Goal: Check status: Check status

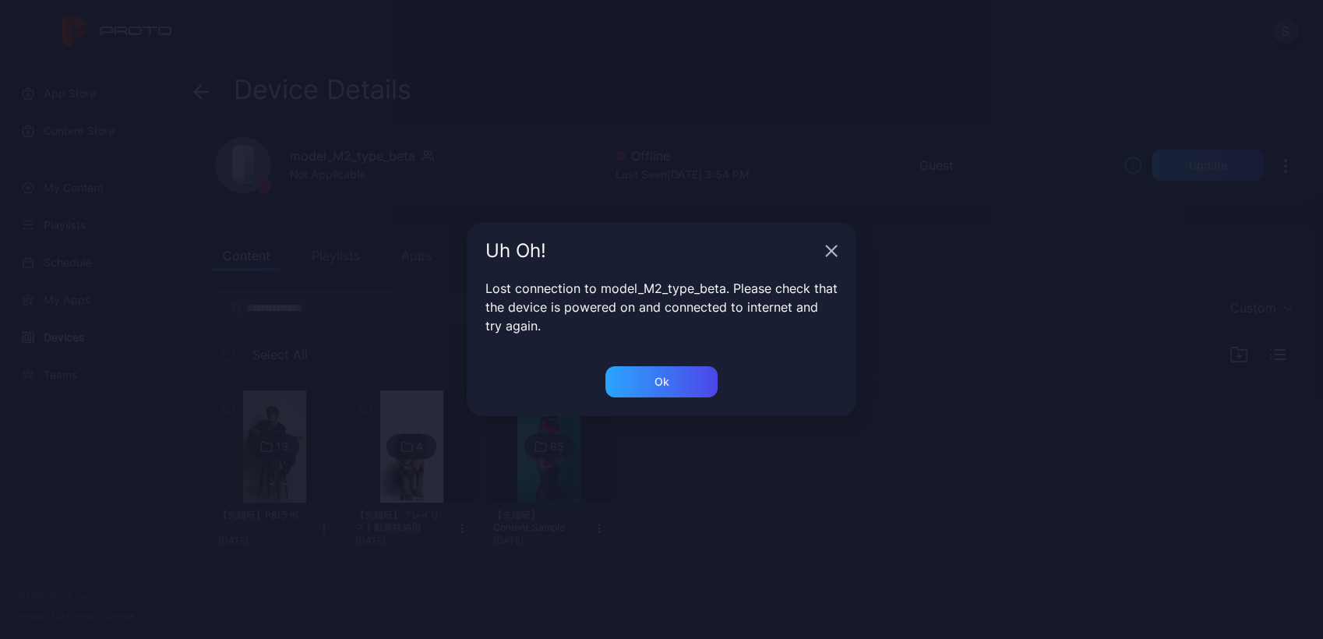
click at [351, 287] on div "Uh Oh! Lost connection to model_M2_type_beta. Please check that the device is p…" at bounding box center [661, 319] width 1323 height 639
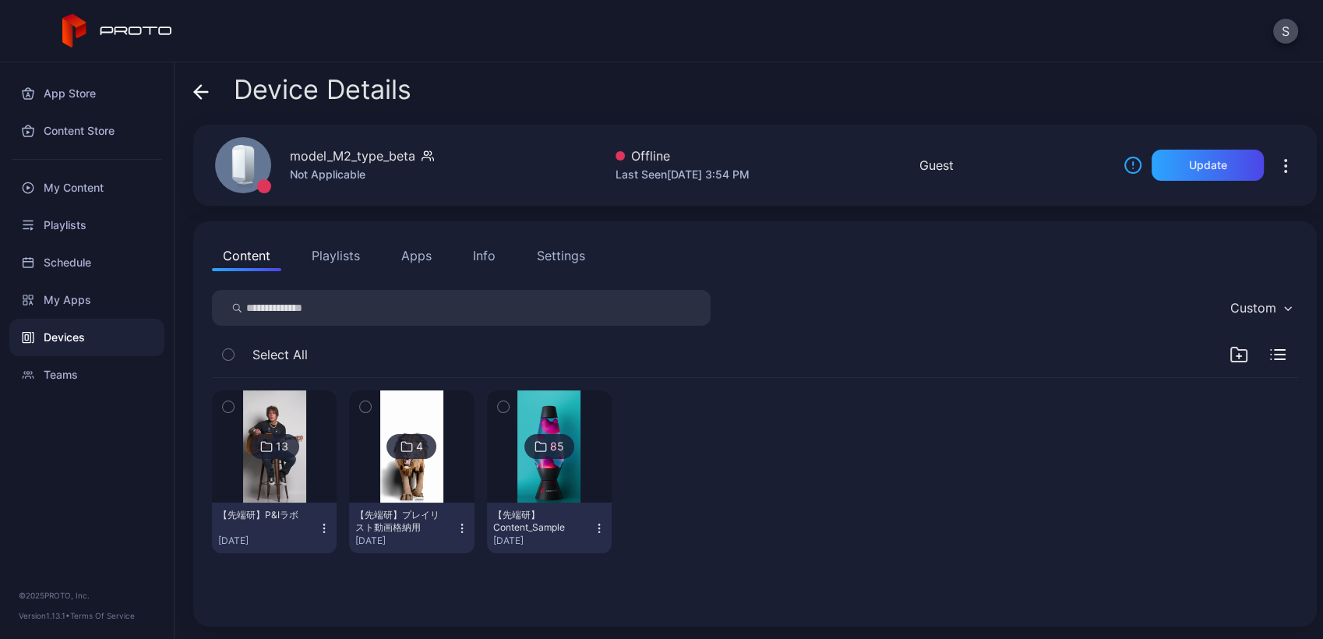
click at [62, 336] on div "Devices" at bounding box center [86, 337] width 155 height 37
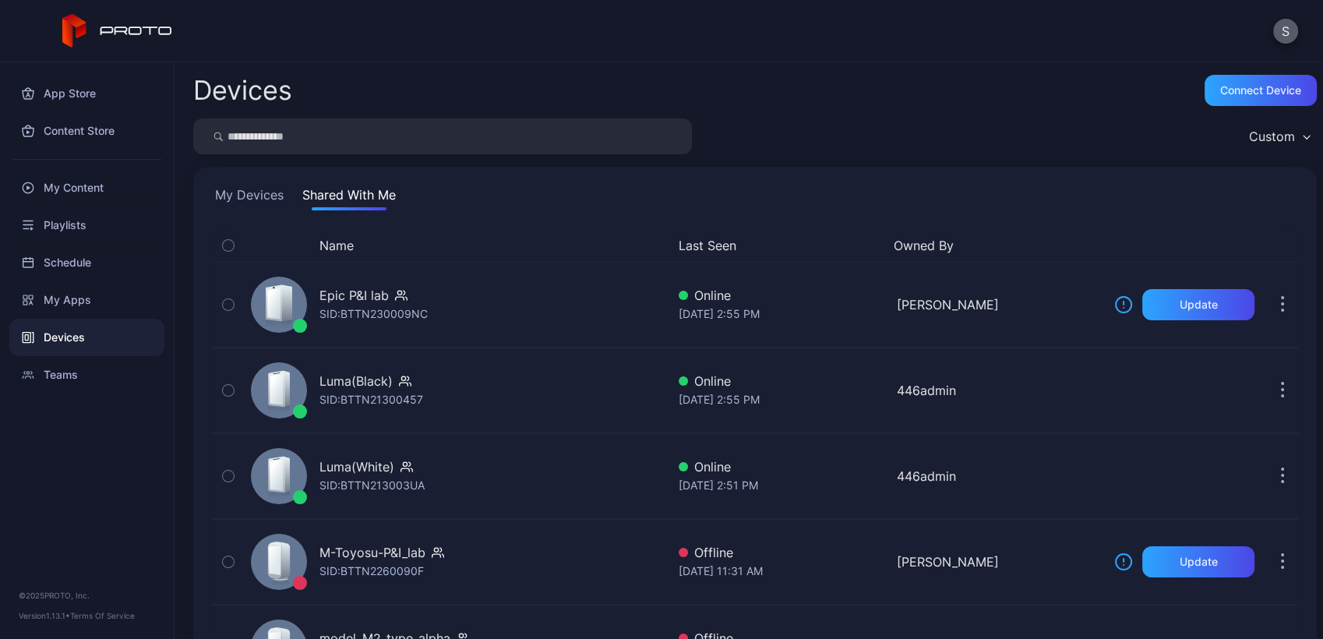
click at [1287, 29] on button "S" at bounding box center [1285, 31] width 25 height 25
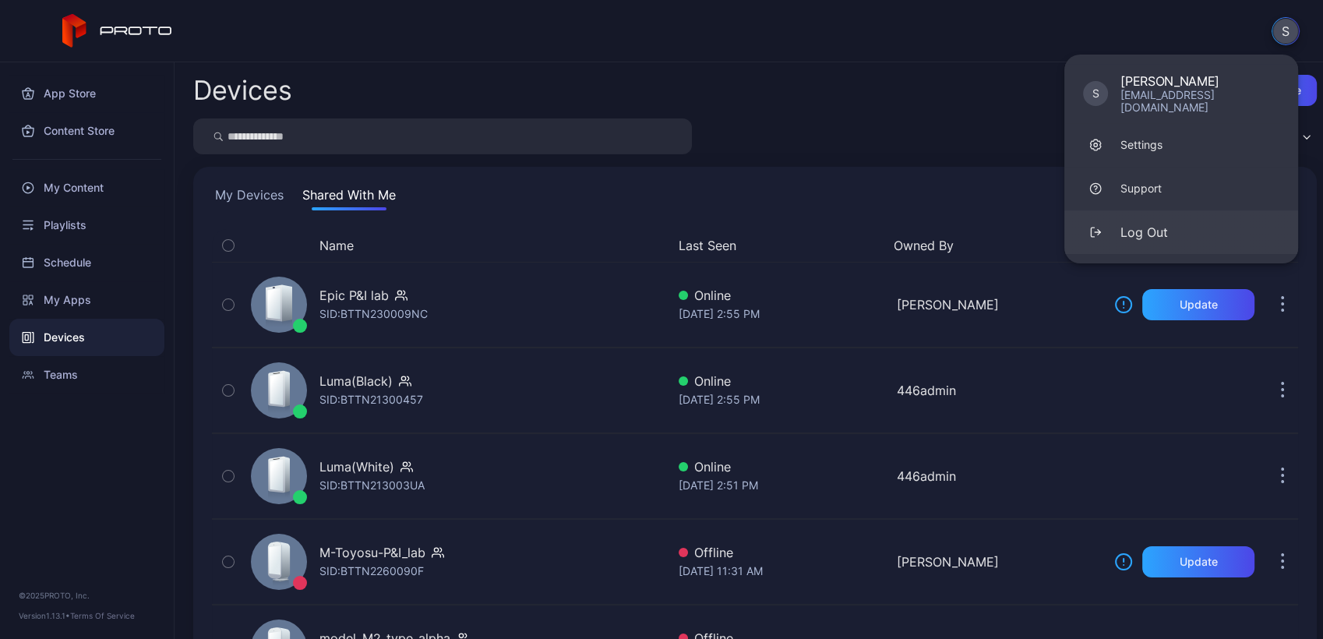
click at [1158, 210] on button "Log Out" at bounding box center [1181, 232] width 234 height 44
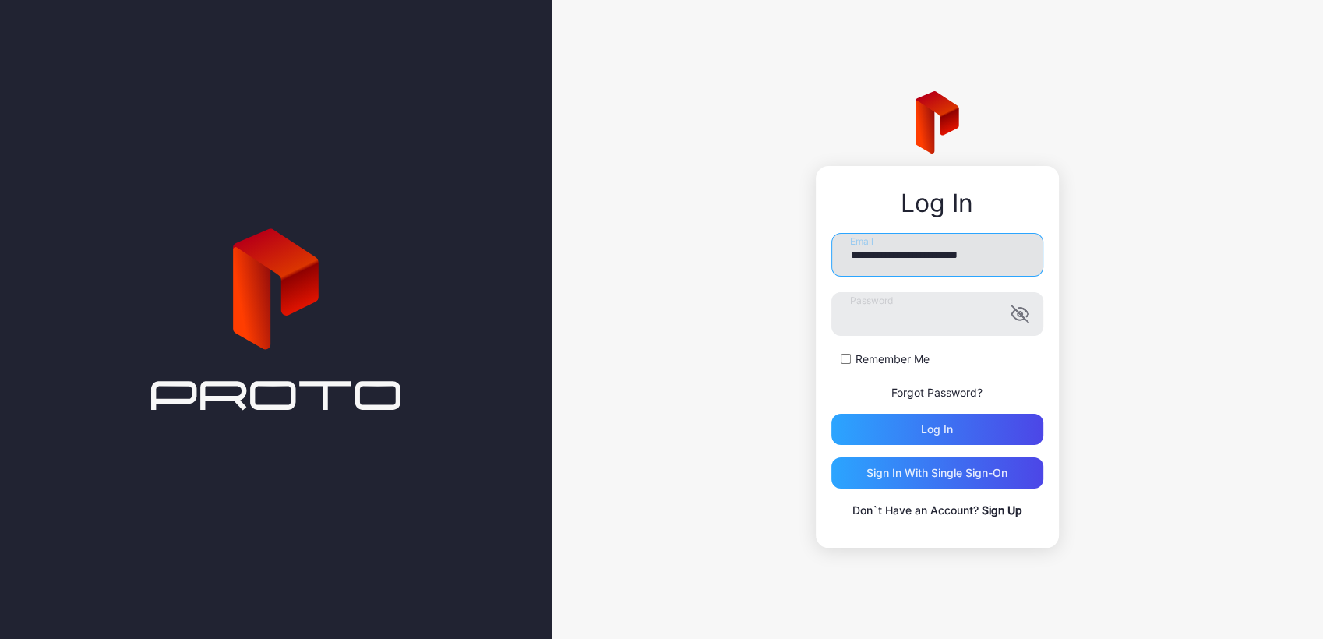
click at [929, 263] on input "**********" at bounding box center [937, 255] width 212 height 44
type input "**********"
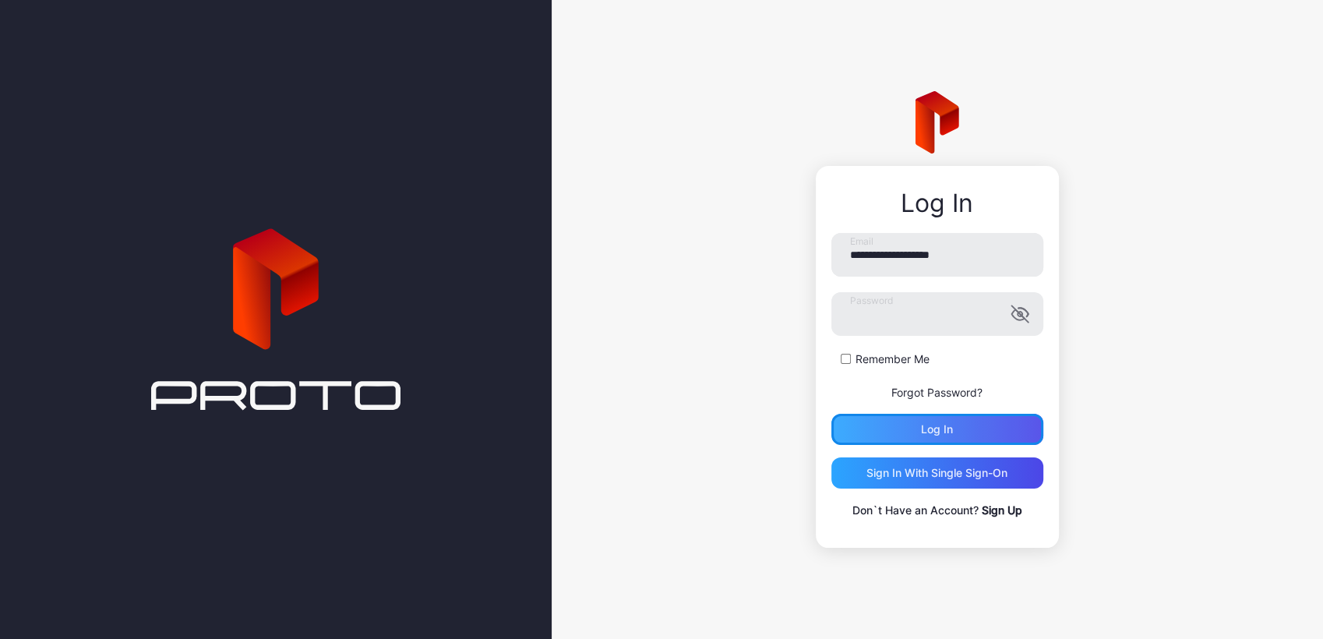
click at [934, 428] on div "Log in" at bounding box center [937, 429] width 32 height 12
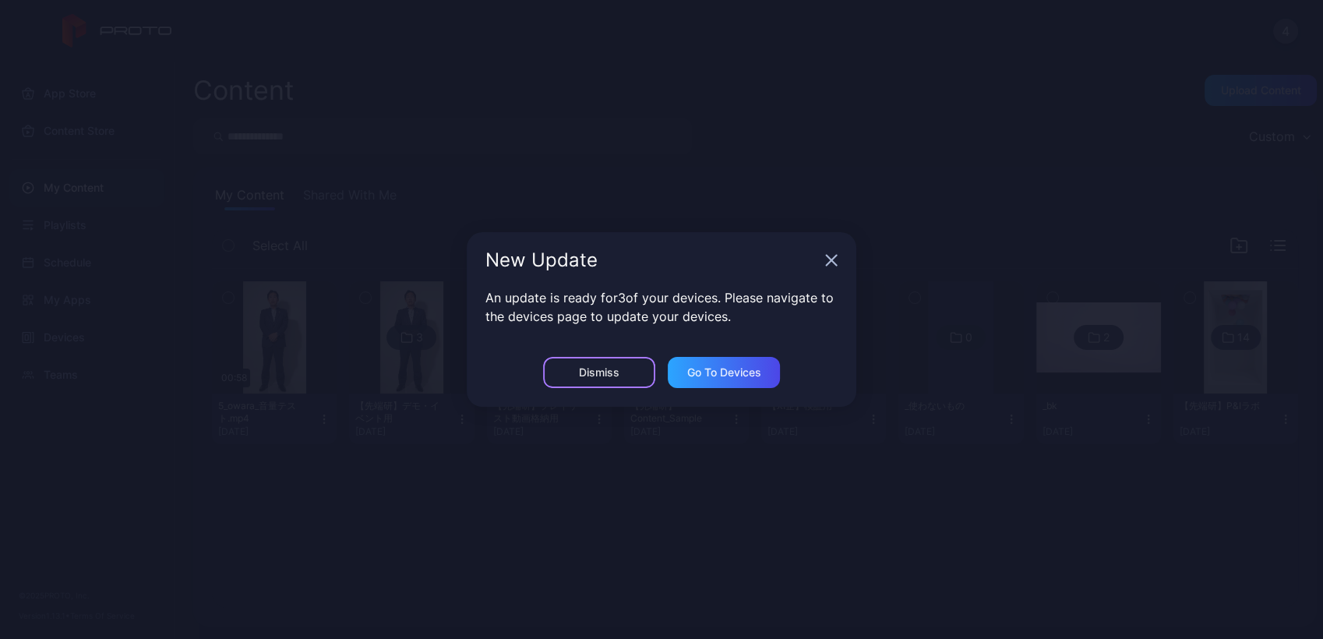
click at [577, 377] on div "Dismiss" at bounding box center [599, 372] width 112 height 31
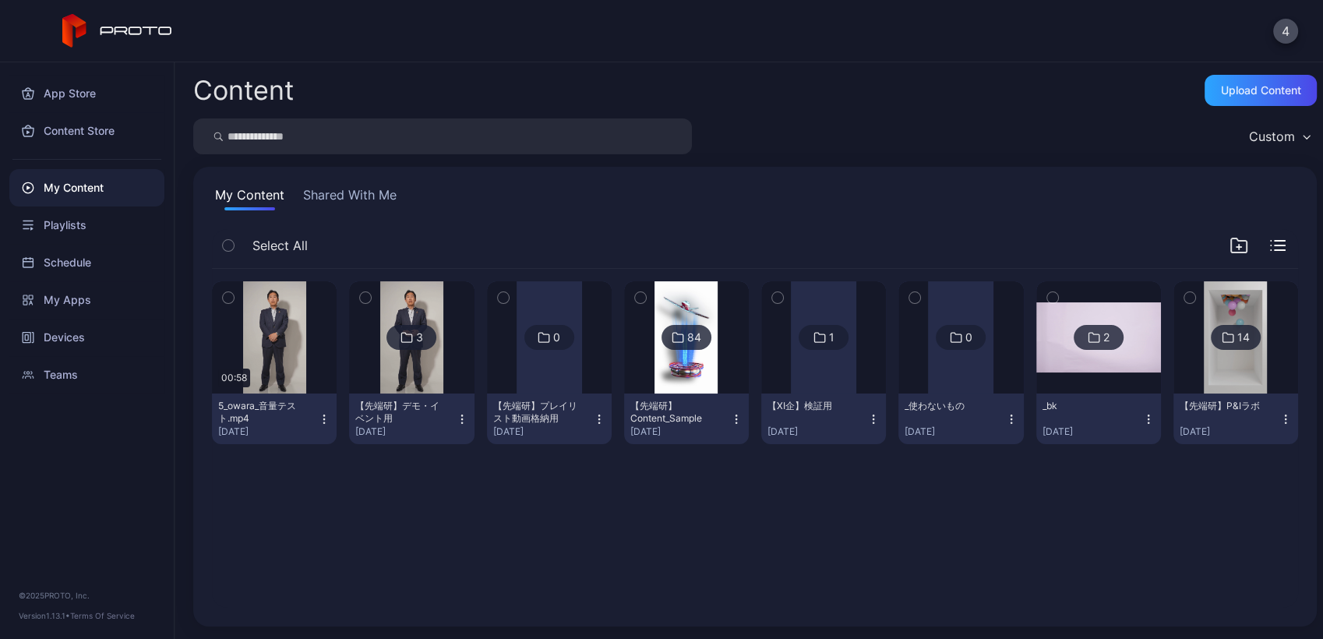
click at [436, 524] on div "Preview 00:58 5_owara_音量テスト.mp4 [DATE] 3 【先端研】デモ・イベント用 [DATE] 0 【先端研】プレイリスト動画格納…" at bounding box center [754, 438] width 1111 height 364
click at [37, 337] on div "Devices" at bounding box center [86, 337] width 155 height 37
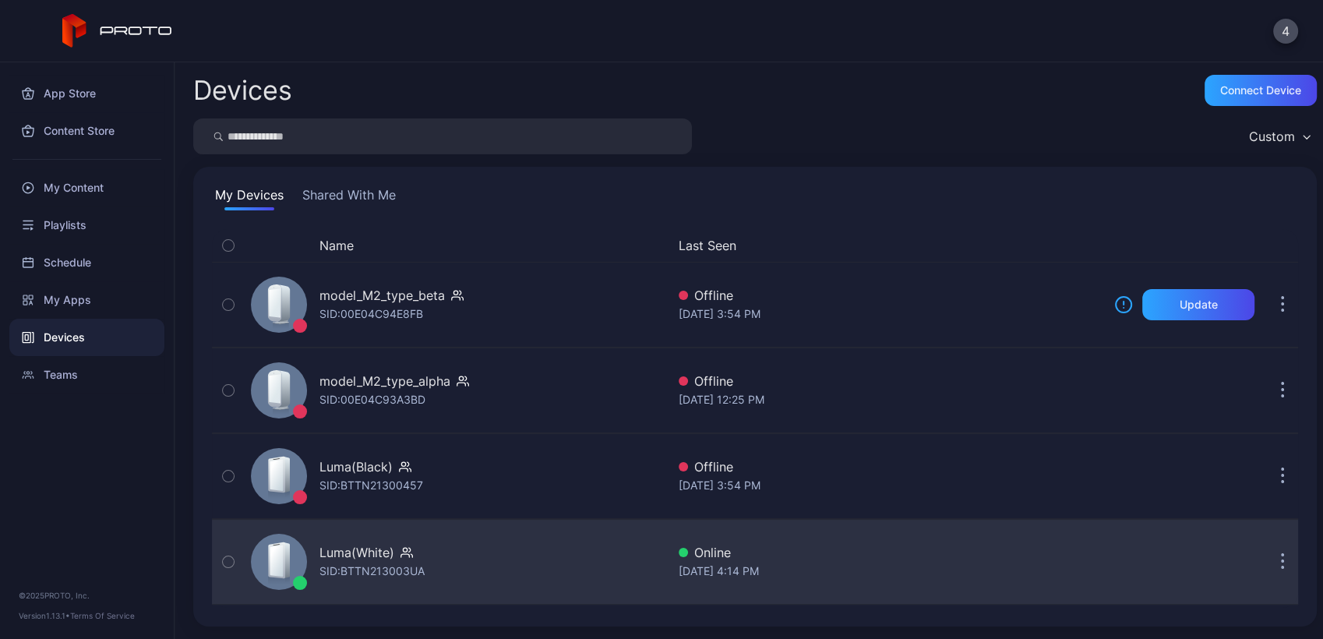
click at [476, 587] on div "Luma(White) SID: BTTN213003UA" at bounding box center [456, 562] width 422 height 78
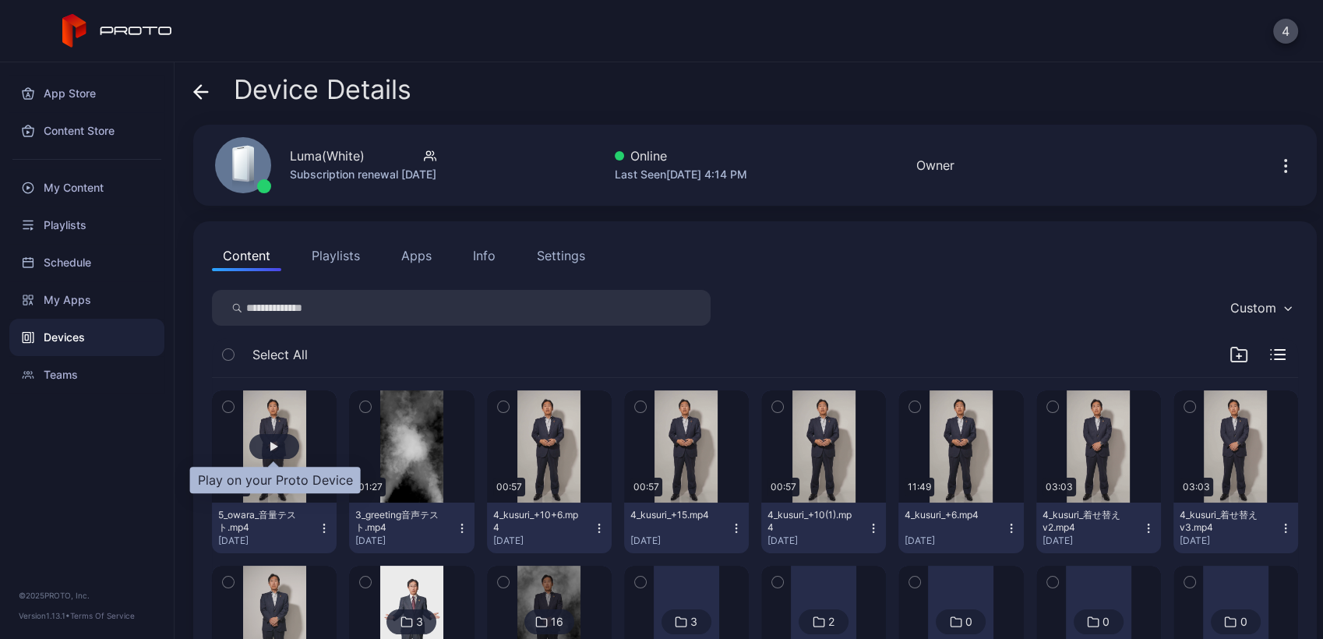
click at [284, 434] on div "button" at bounding box center [274, 446] width 50 height 25
click at [570, 461] on button "button" at bounding box center [549, 446] width 125 height 112
click at [348, 263] on button "Playlists" at bounding box center [336, 255] width 70 height 31
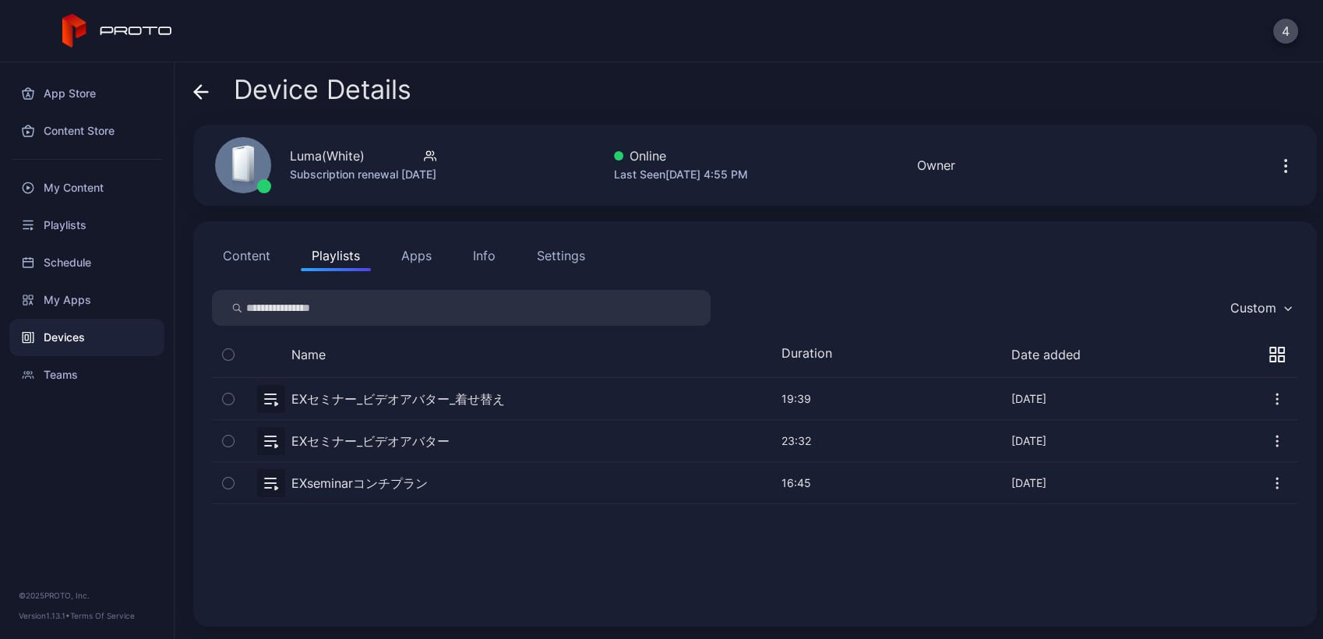
click at [372, 402] on button "button" at bounding box center [755, 398] width 1086 height 41
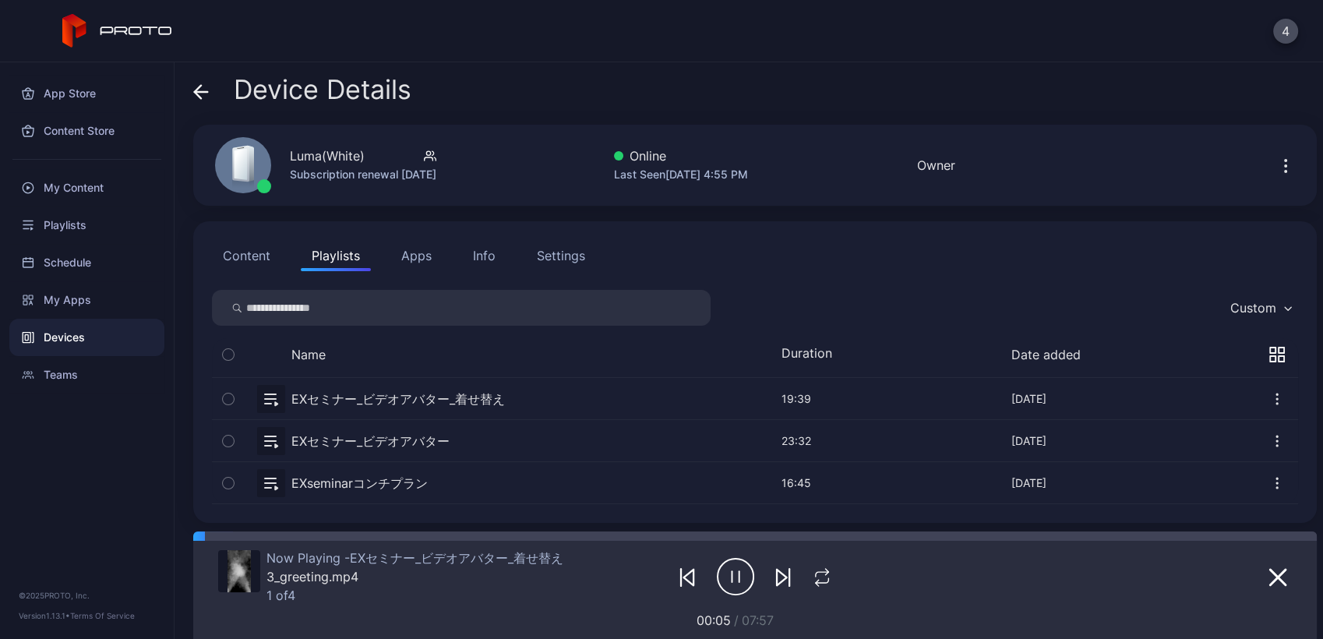
click at [1263, 591] on div at bounding box center [1202, 576] width 179 height 53
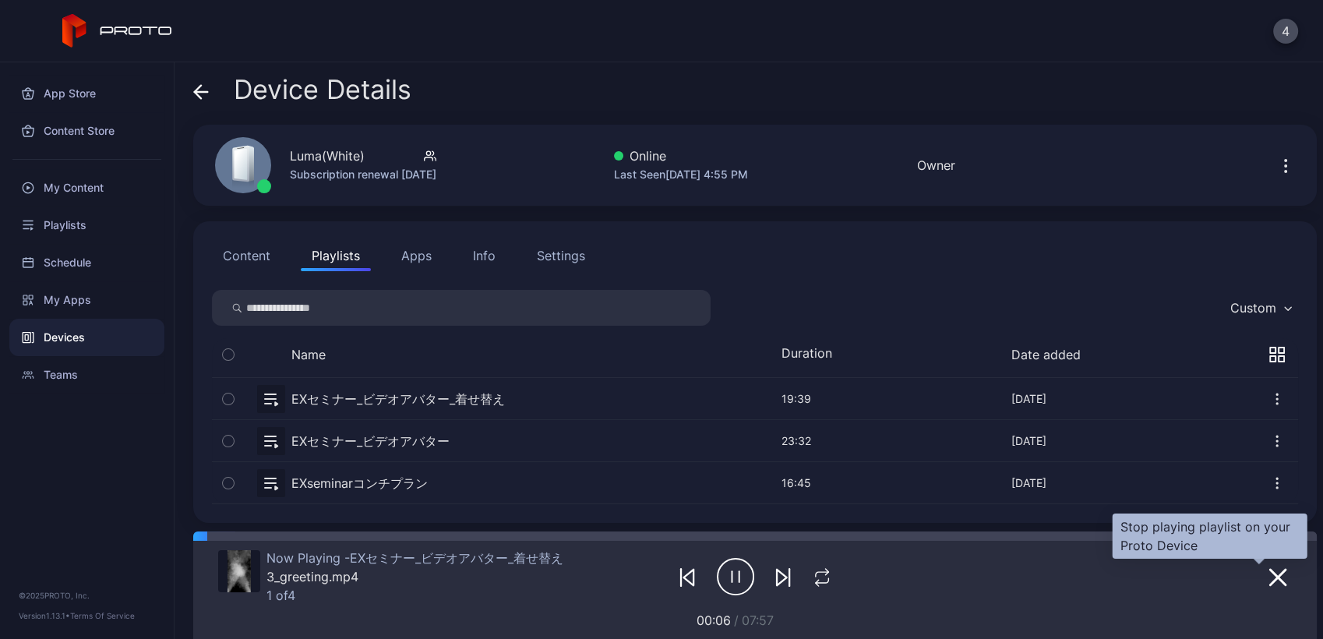
click at [1264, 587] on button "button" at bounding box center [1278, 577] width 28 height 22
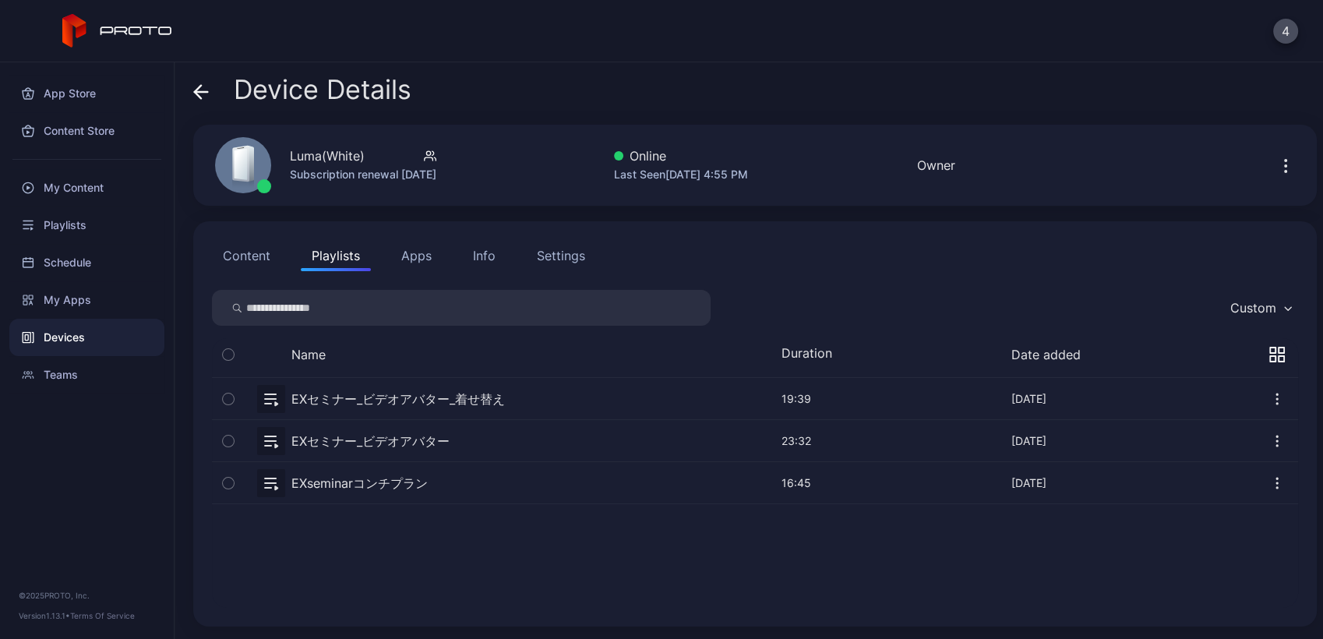
click at [81, 331] on div "Devices" at bounding box center [86, 337] width 155 height 37
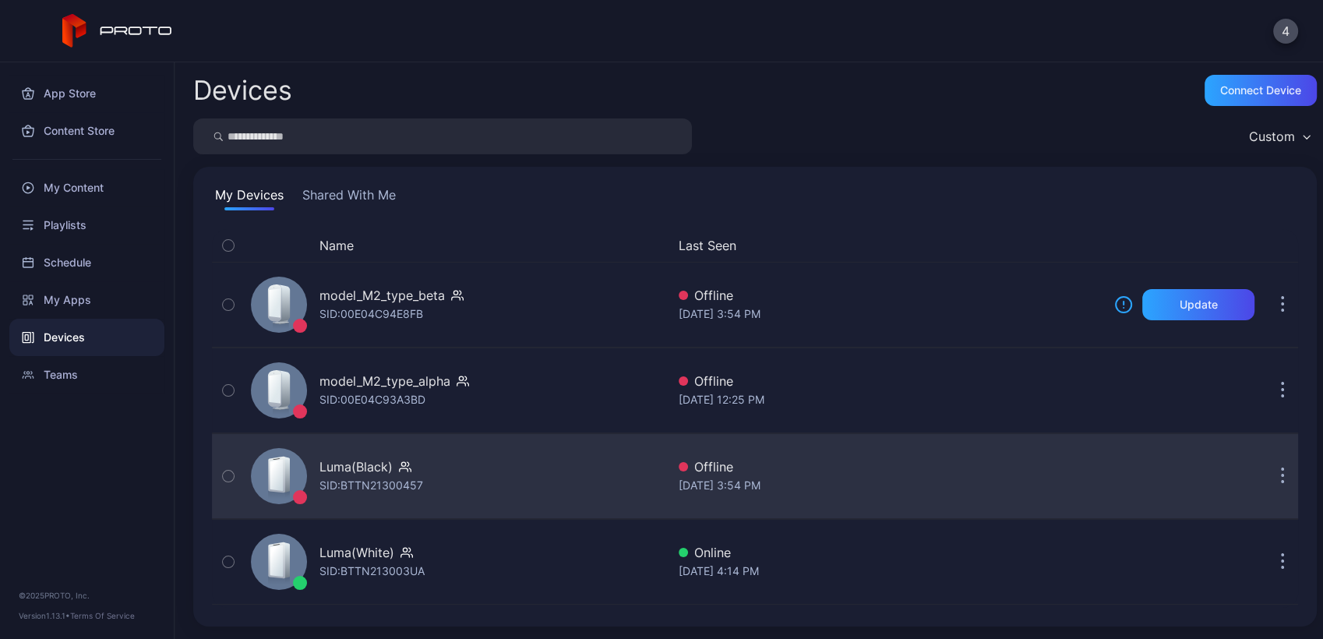
click at [478, 491] on div "Luma(Black) SID: BTTN21300457" at bounding box center [456, 476] width 422 height 78
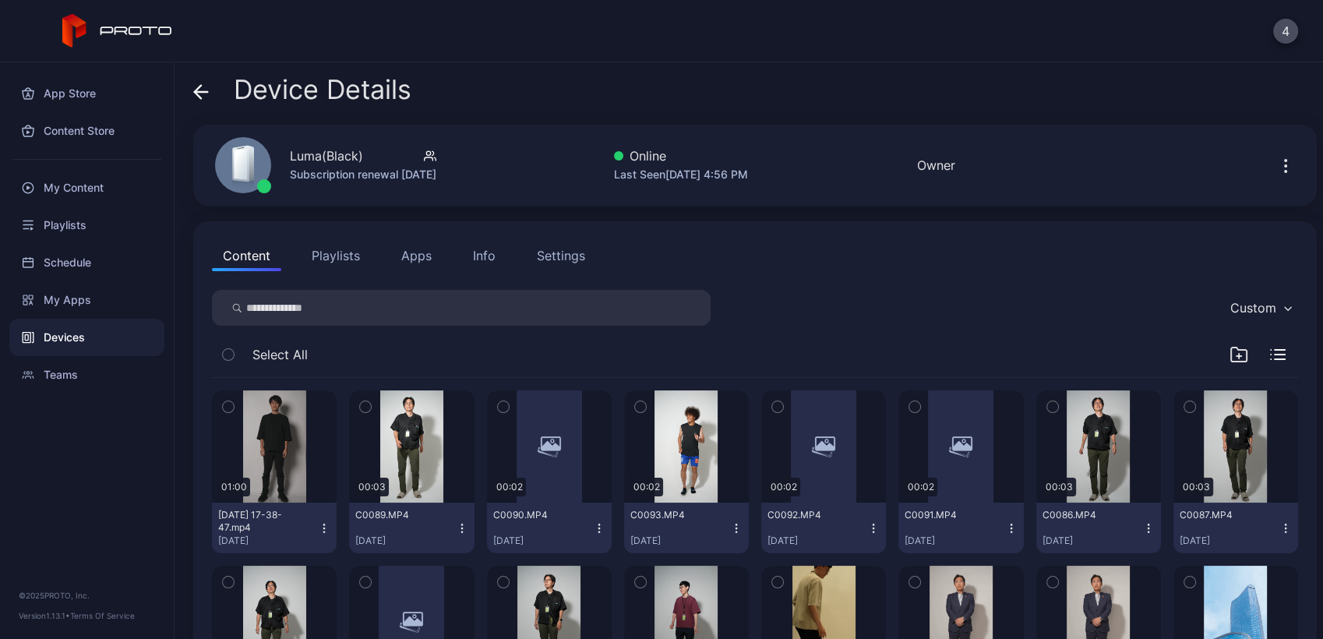
click at [349, 249] on button "Playlists" at bounding box center [336, 255] width 70 height 31
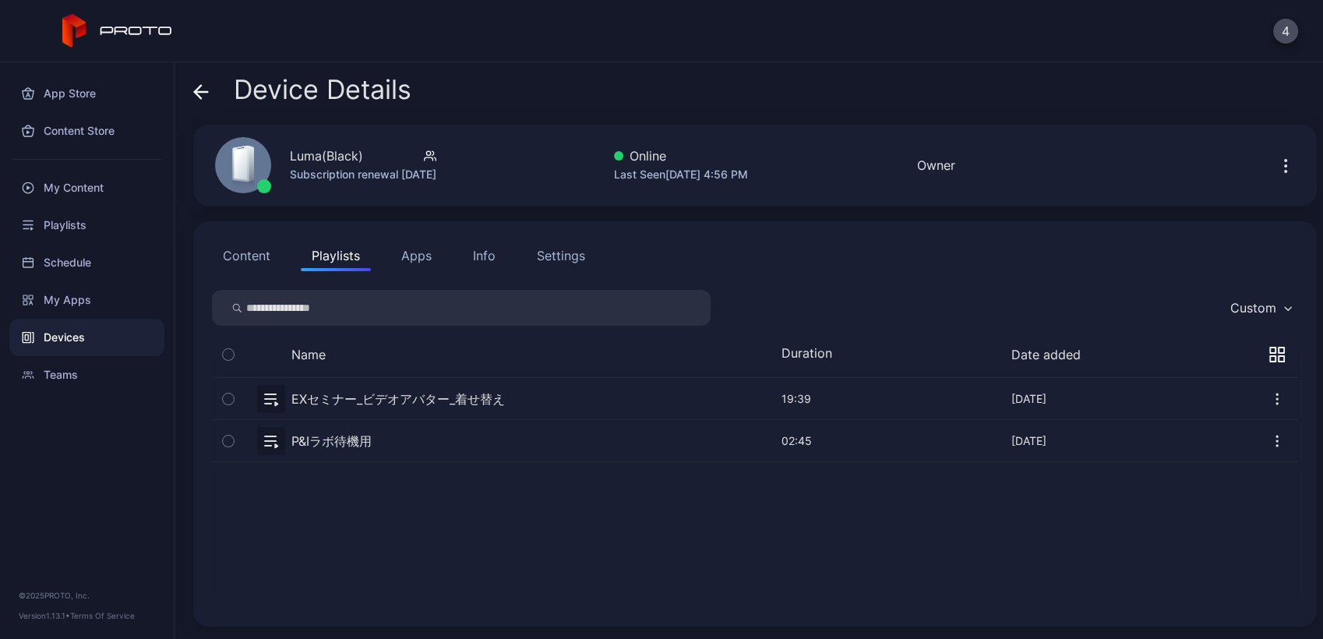
click at [455, 396] on button "button" at bounding box center [755, 398] width 1086 height 41
click at [399, 391] on button "button" at bounding box center [755, 398] width 1086 height 41
